Goal: Information Seeking & Learning: Find specific fact

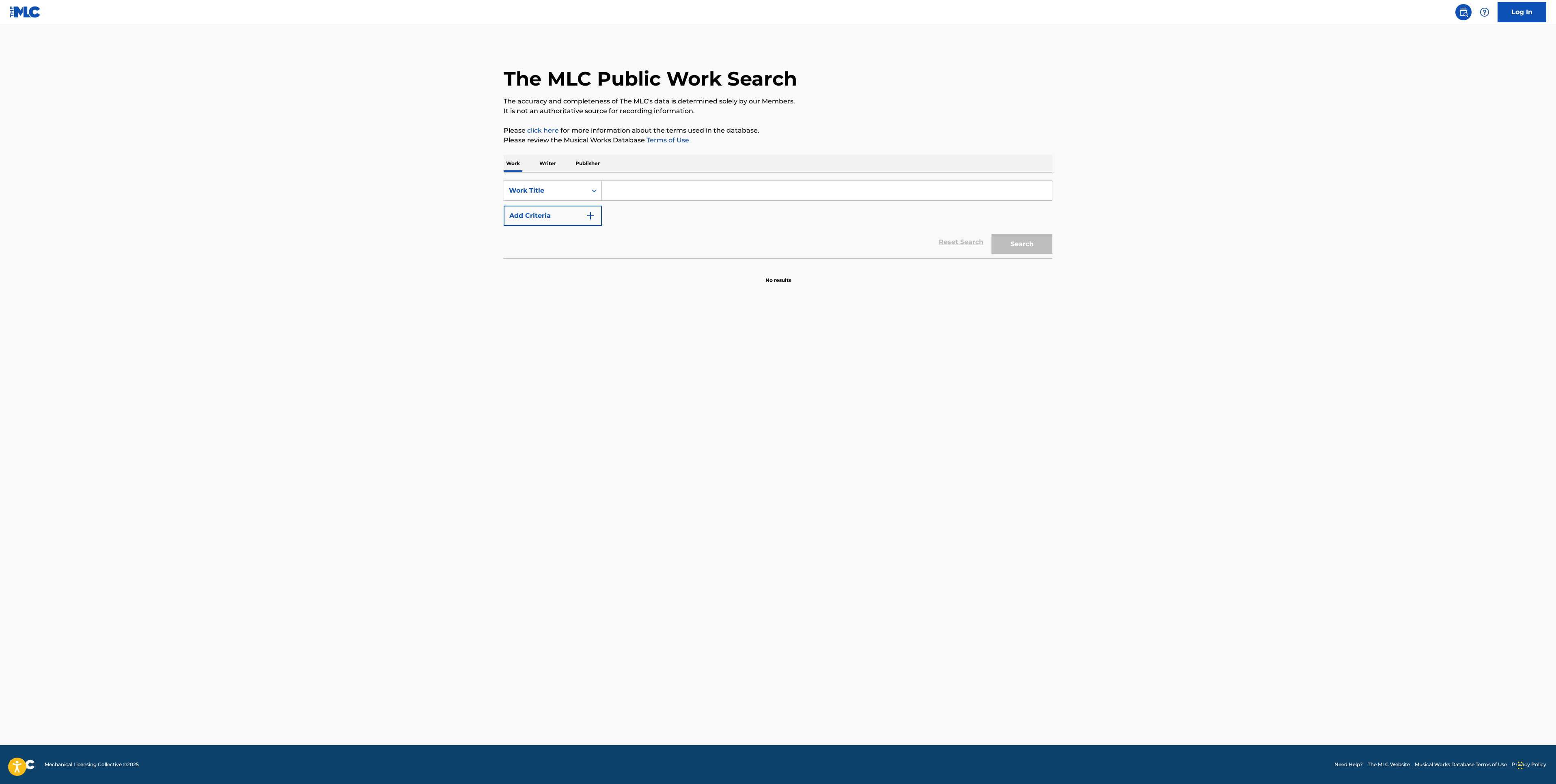
click at [627, 183] on input "Search Form" at bounding box center [827, 191] width 450 height 20
paste input "LAST DAY IN"
type input "LAST DAY IN"
click at [583, 222] on button "Add Criteria" at bounding box center [552, 216] width 98 height 21
click at [588, 219] on div "Search Form" at bounding box center [594, 216] width 15 height 15
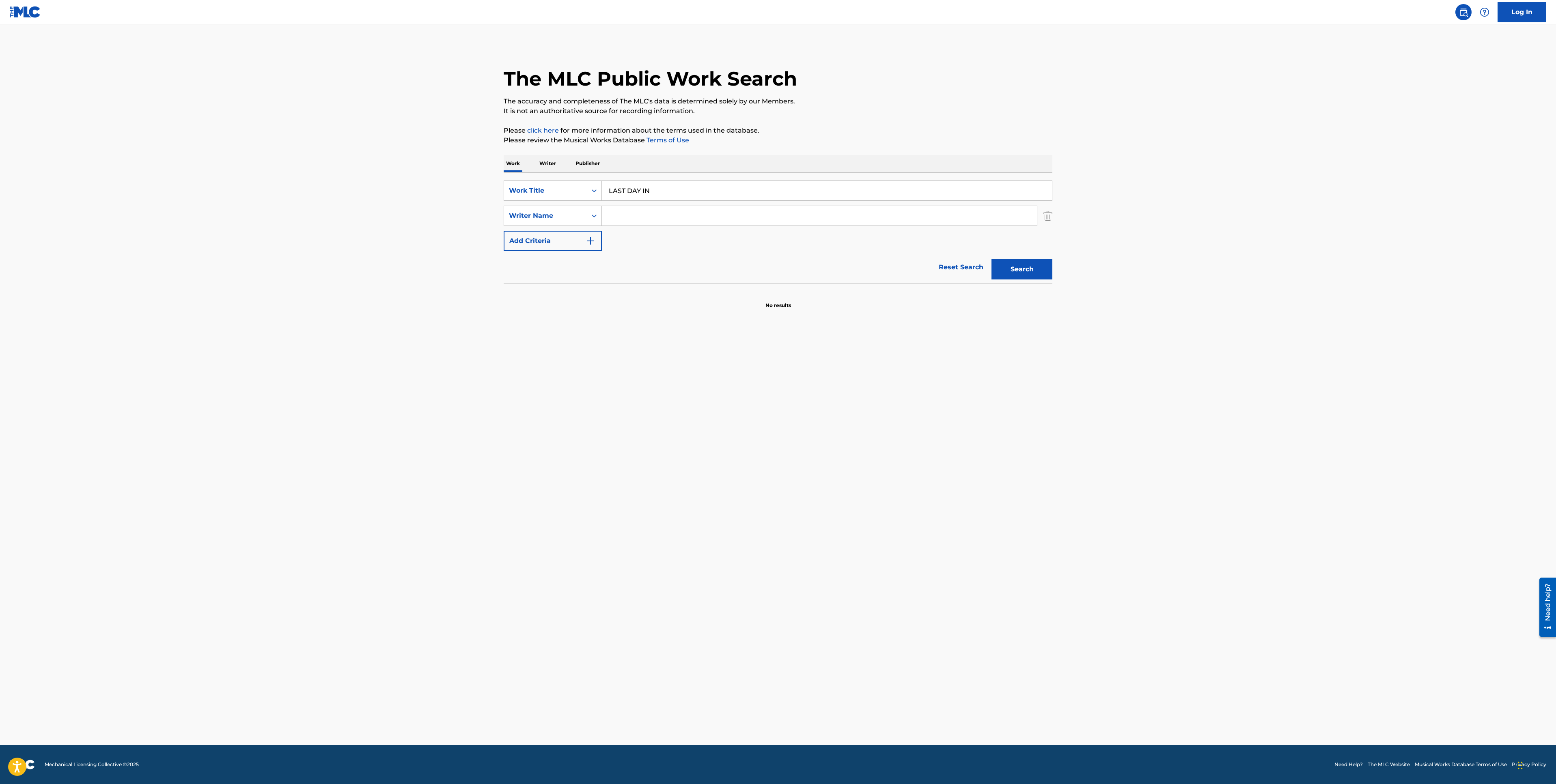
click at [616, 218] on input "Search Form" at bounding box center [820, 216] width 435 height 20
click at [992, 259] on button "Search" at bounding box center [1022, 270] width 61 height 21
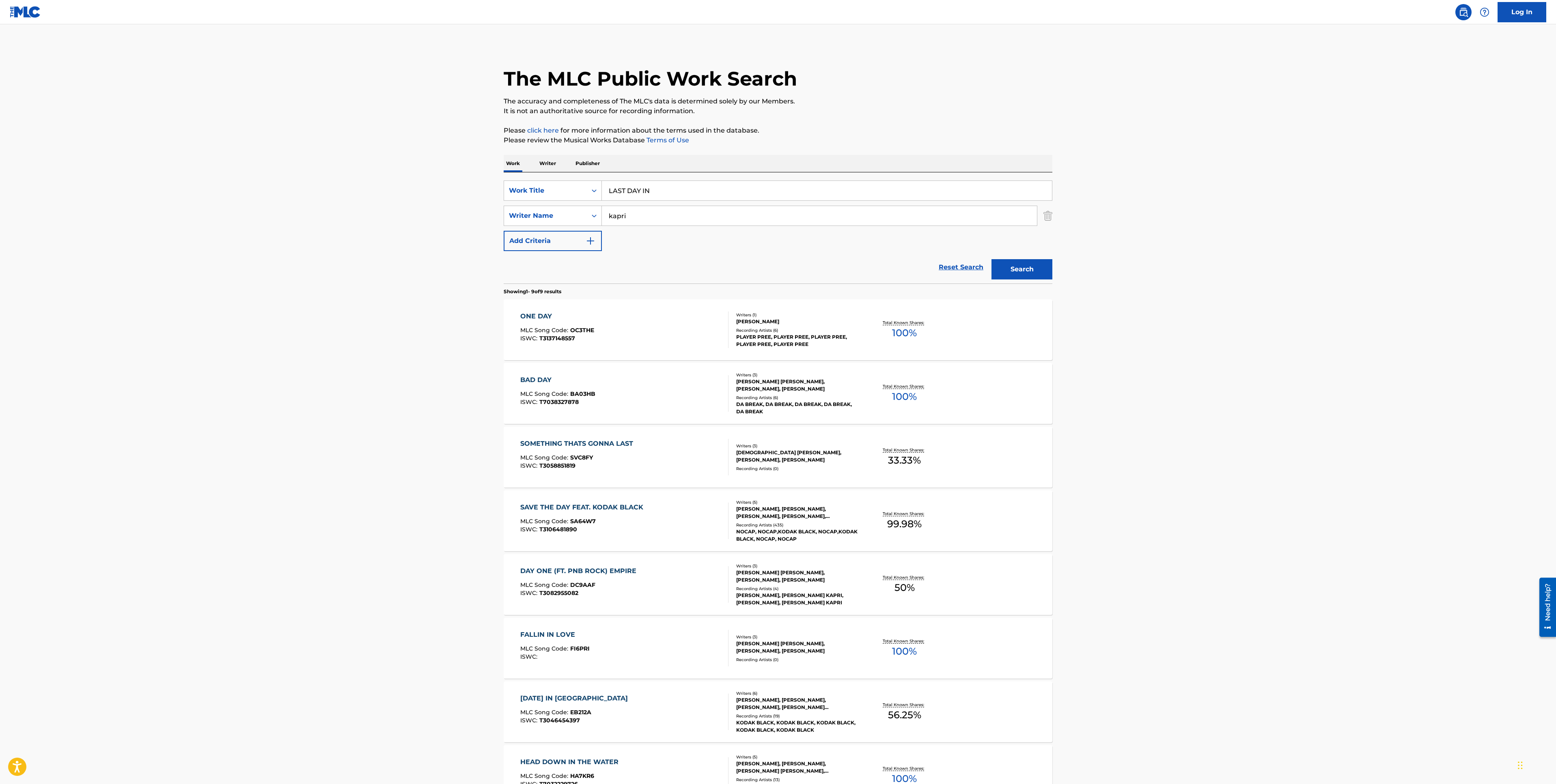
click at [1022, 272] on button "Search" at bounding box center [1022, 270] width 61 height 21
click at [578, 222] on div "Writer Name" at bounding box center [546, 216] width 82 height 15
click at [630, 254] on div "Reset Search Search" at bounding box center [778, 267] width 549 height 33
click at [642, 216] on input "kapri" at bounding box center [820, 216] width 435 height 20
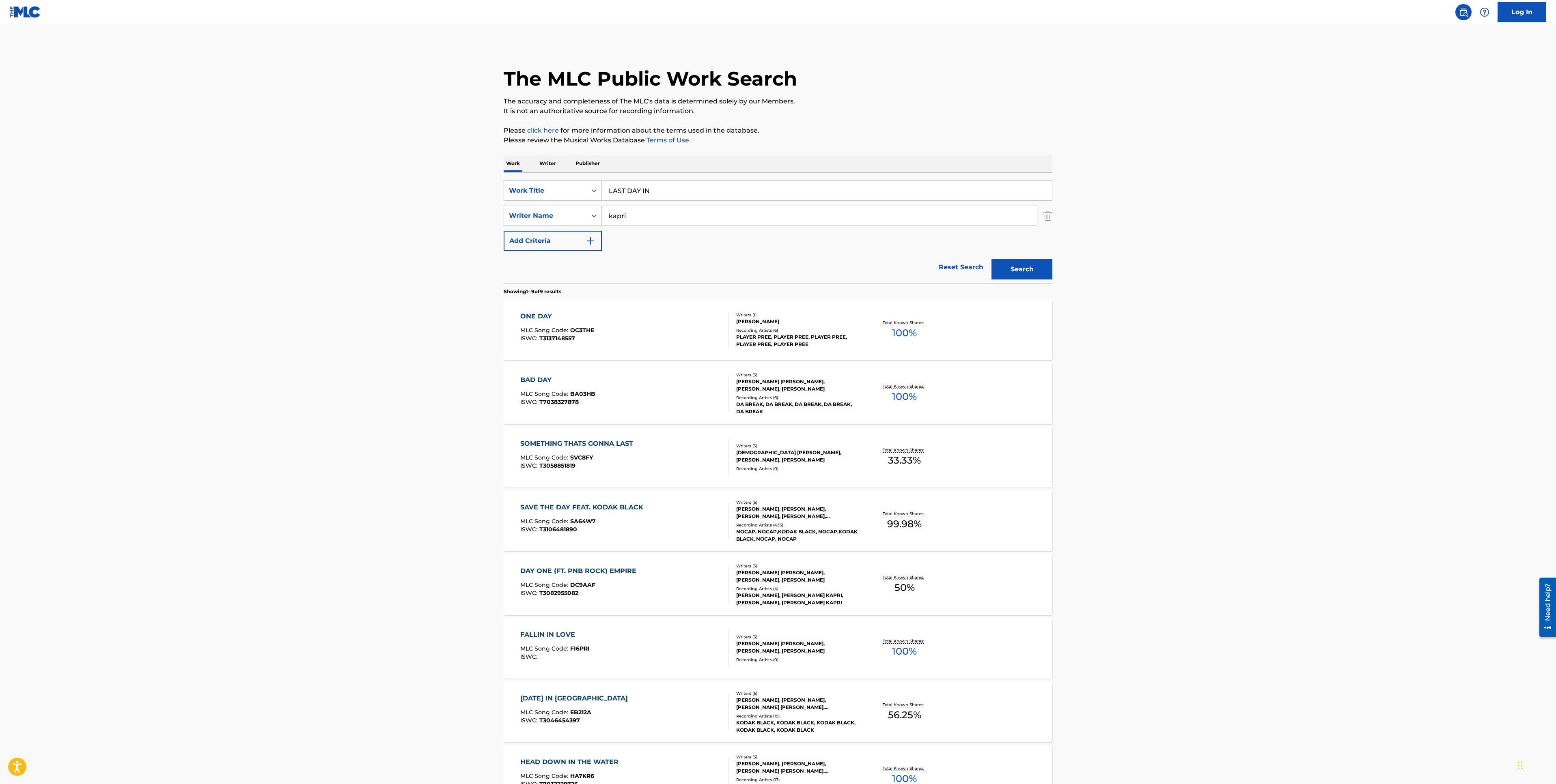
paste input "MELONI"
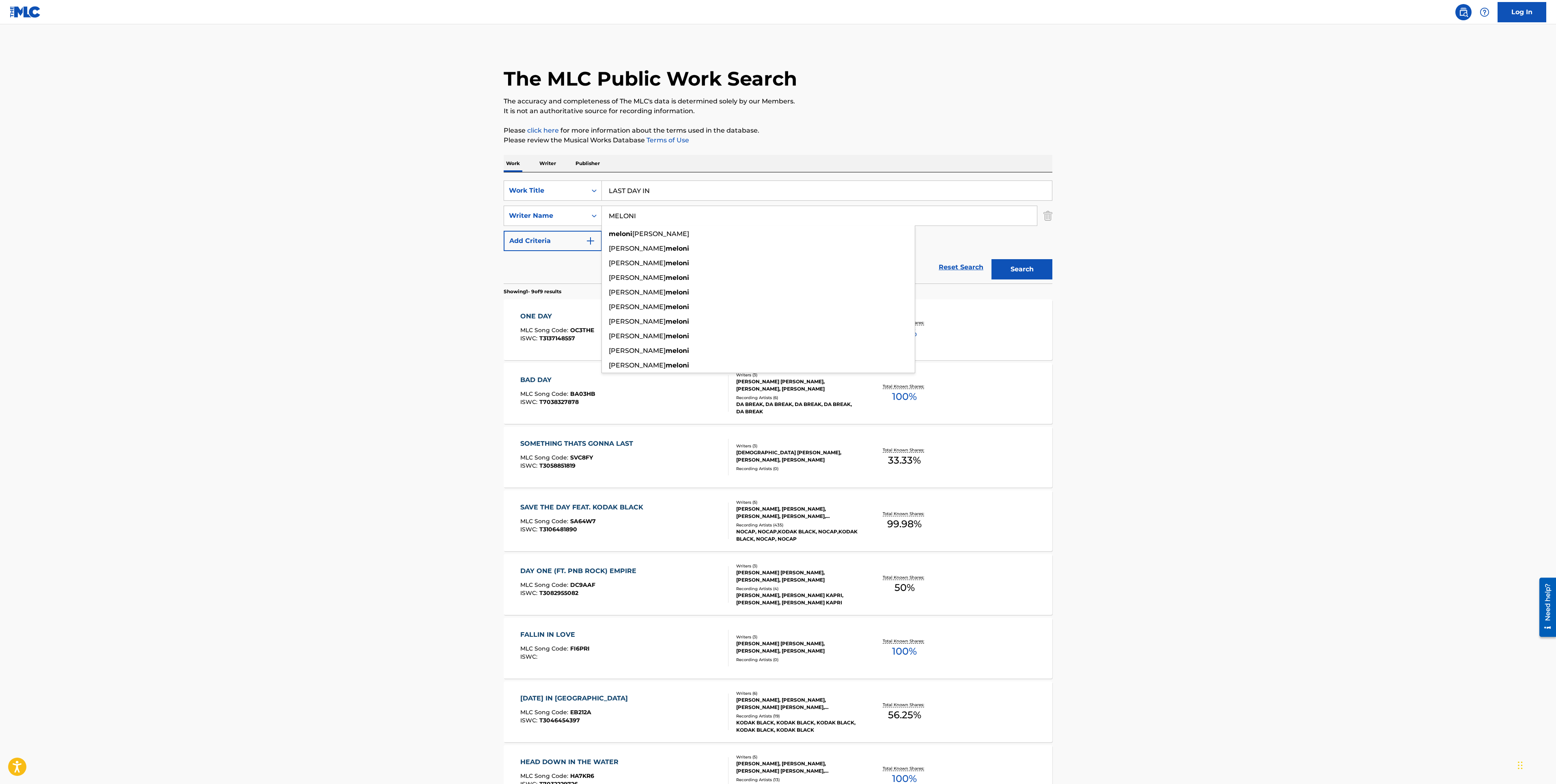
type input "MELONI"
click at [1038, 279] on button "Search" at bounding box center [1022, 270] width 61 height 21
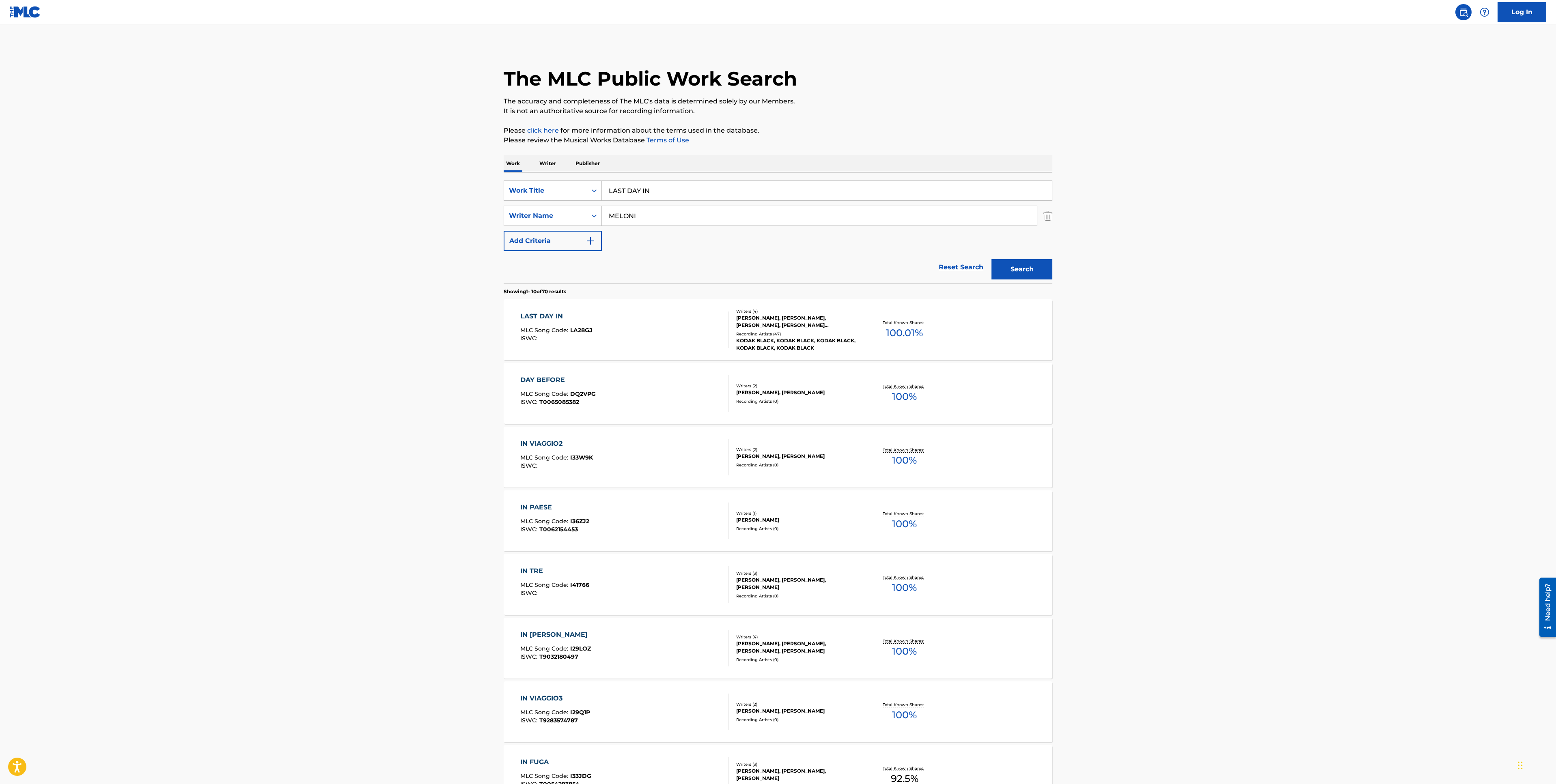
click at [578, 325] on div "LAST DAY IN MLC Song Code : LA28GJ ISWC :" at bounding box center [557, 330] width 72 height 37
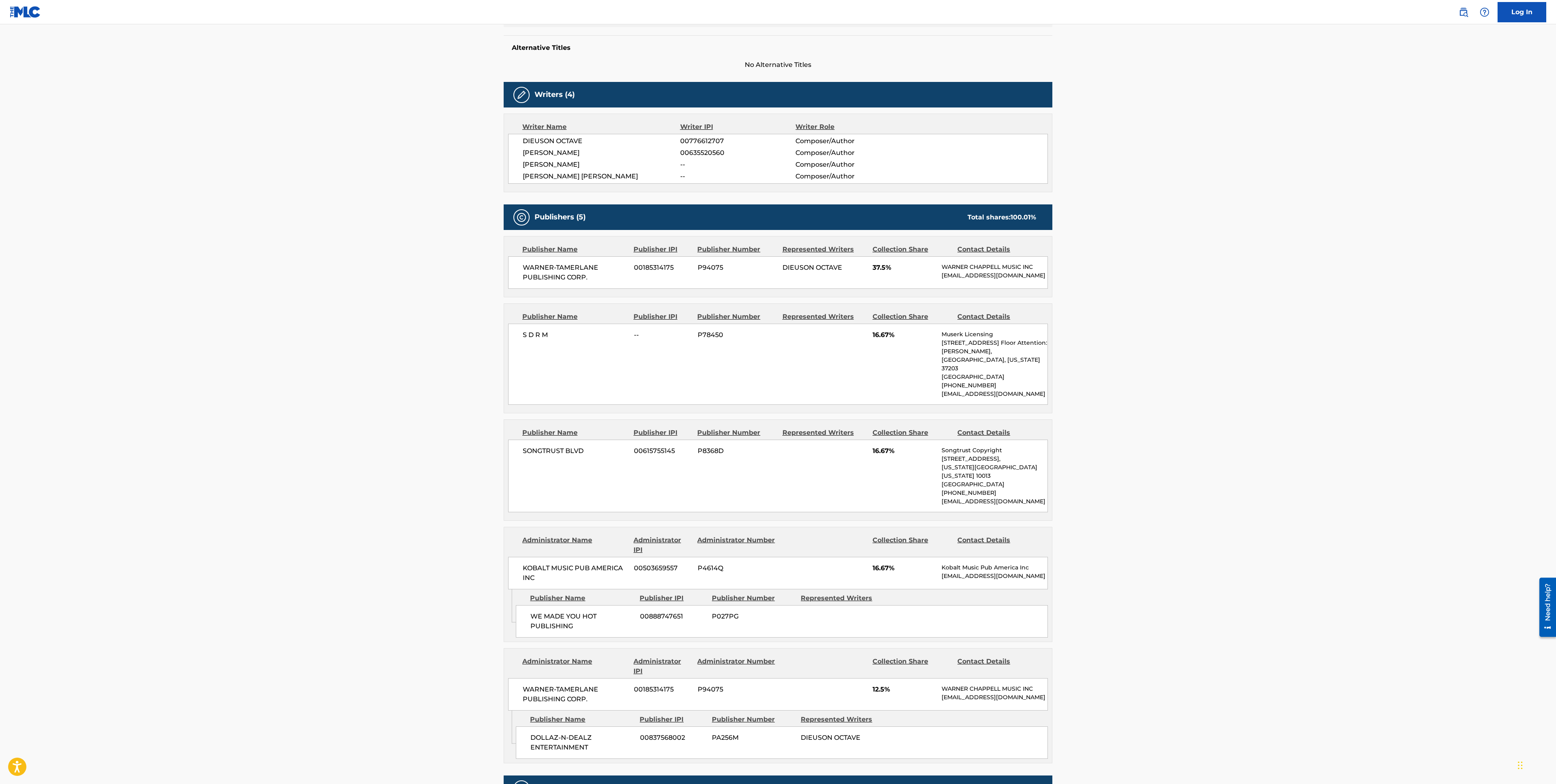
scroll to position [203, 0]
